Goal: Communication & Community: Answer question/provide support

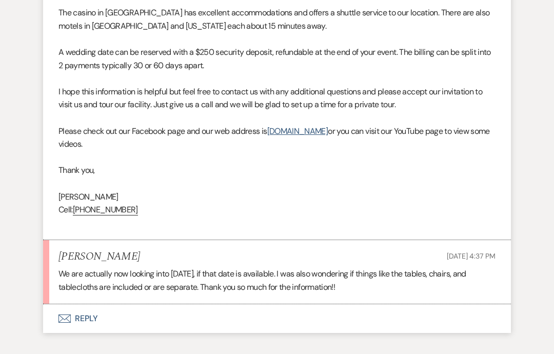
scroll to position [906, 0]
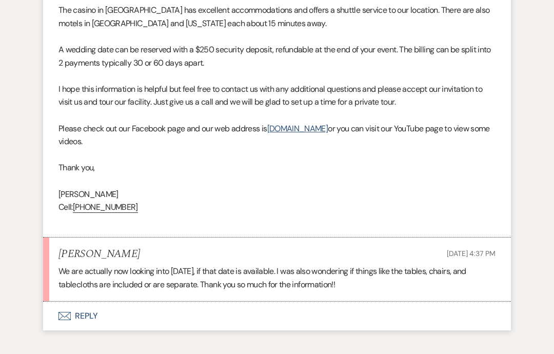
click at [119, 302] on button "Envelope Reply" at bounding box center [277, 316] width 468 height 29
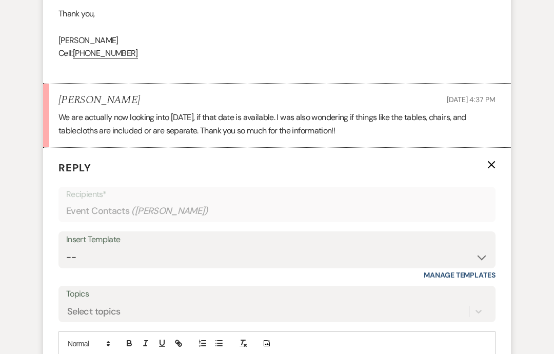
scroll to position [1061, 0]
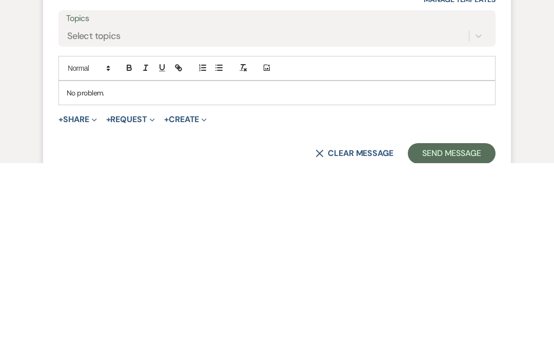
scroll to position [1145, 0]
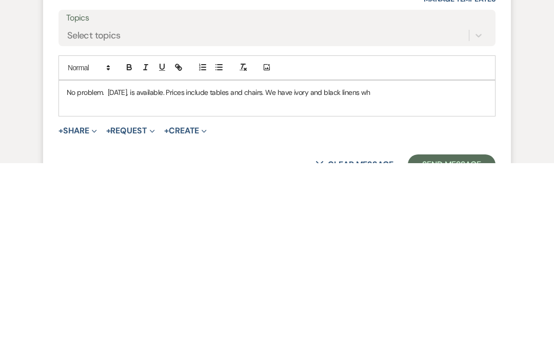
click at [417, 278] on p "No problem. [DATE], is available. Prices include tables and chairs. We have ivo…" at bounding box center [277, 283] width 421 height 11
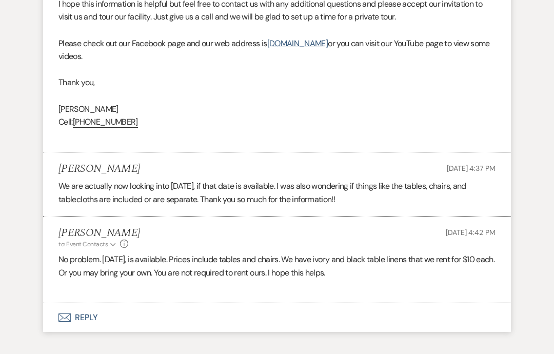
scroll to position [1032, 0]
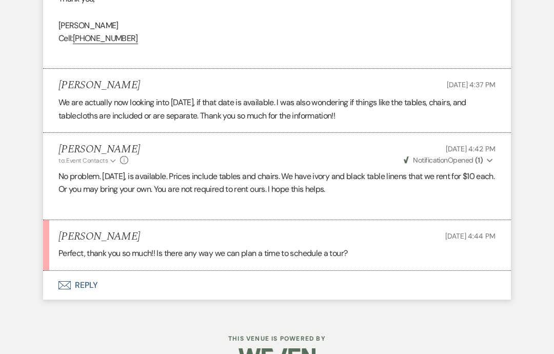
click at [133, 271] on button "Envelope Reply" at bounding box center [277, 285] width 468 height 29
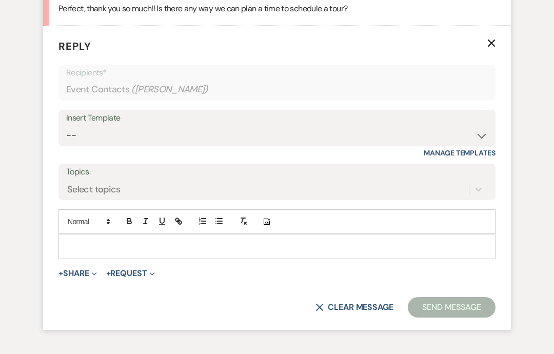
scroll to position [1328, 0]
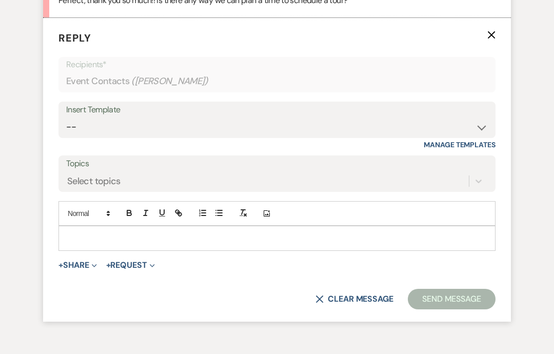
click at [100, 233] on p at bounding box center [277, 238] width 421 height 11
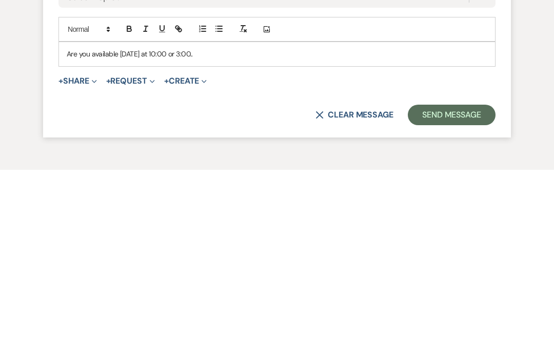
click at [470, 289] on button "Send Message" at bounding box center [452, 299] width 88 height 21
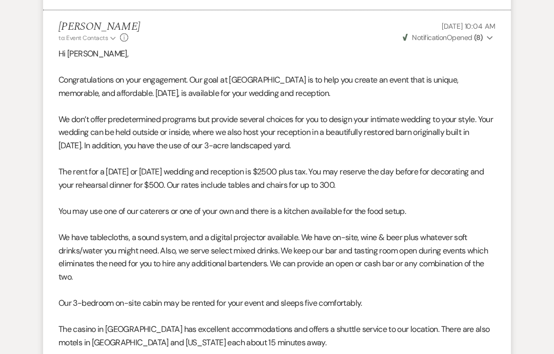
scroll to position [586, 0]
